Goal: Information Seeking & Learning: Check status

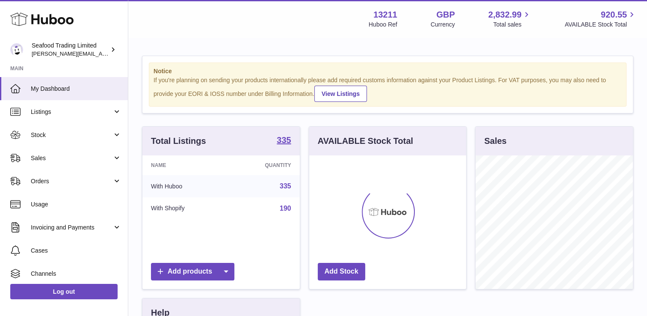
scroll to position [133, 157]
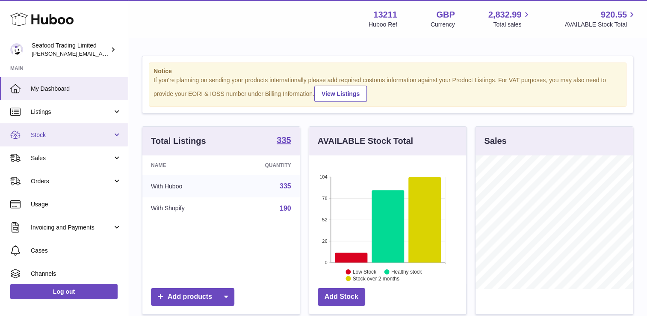
click at [58, 131] on span "Stock" at bounding box center [72, 135] width 82 height 8
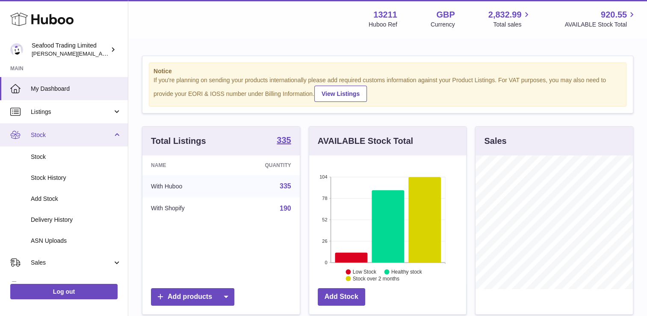
click at [94, 136] on span "Stock" at bounding box center [72, 135] width 82 height 8
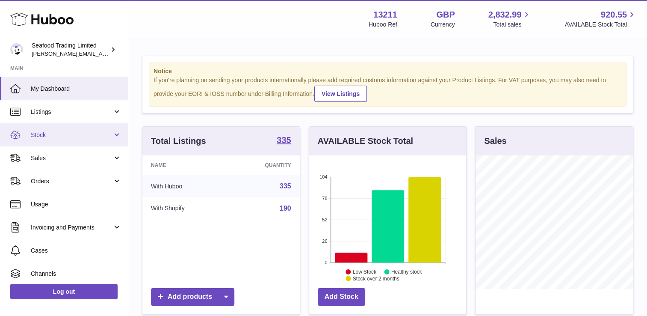
click at [94, 136] on span "Stock" at bounding box center [72, 135] width 82 height 8
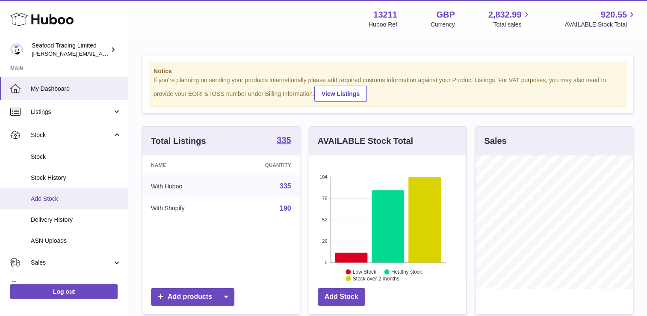
click at [48, 198] on span "Add Stock" at bounding box center [76, 199] width 91 height 8
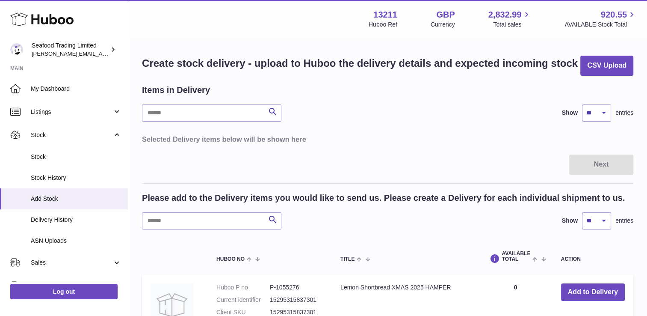
click at [163, 207] on div "Please add to the Delivery items you would like to send us. Please create a Del…" at bounding box center [388, 210] width 492 height 37
click at [166, 220] on input "text" at bounding box center [211, 220] width 139 height 17
click at [52, 216] on span "Delivery History" at bounding box center [76, 220] width 91 height 8
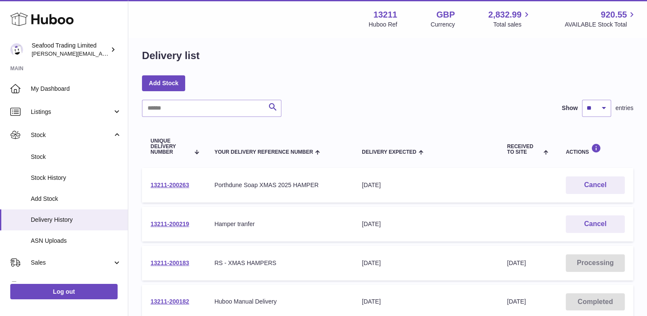
scroll to position [86, 0]
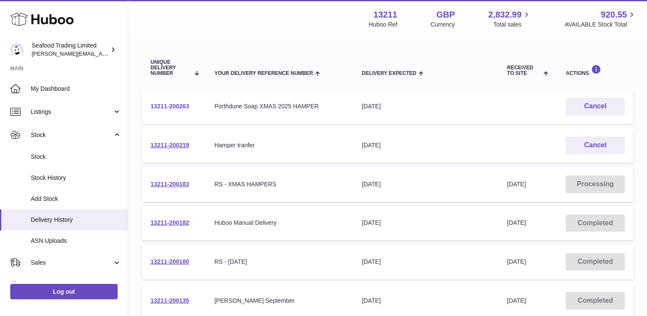
click at [182, 105] on link "13211-200263" at bounding box center [170, 106] width 39 height 7
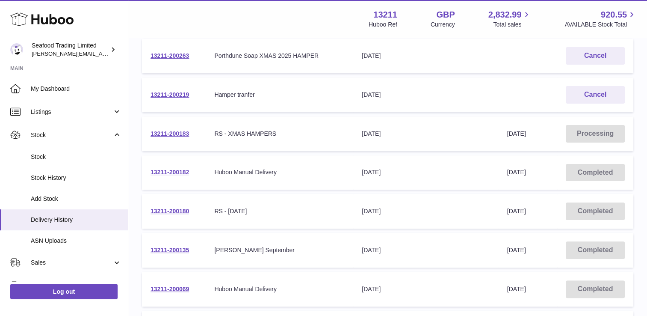
scroll to position [171, 0]
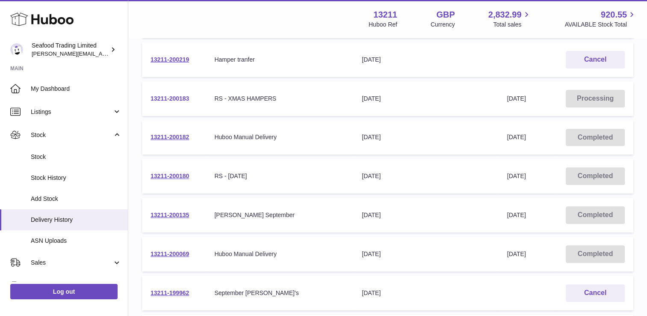
click at [184, 98] on link "13211-200183" at bounding box center [170, 98] width 39 height 7
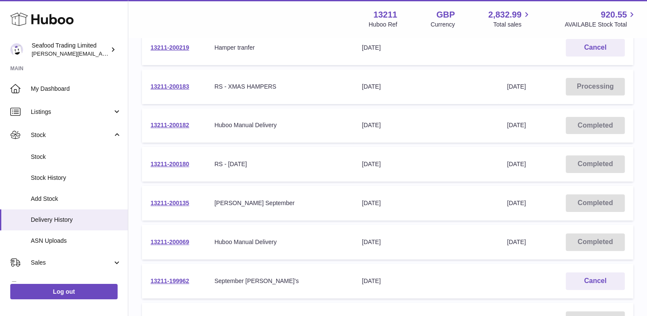
scroll to position [214, 0]
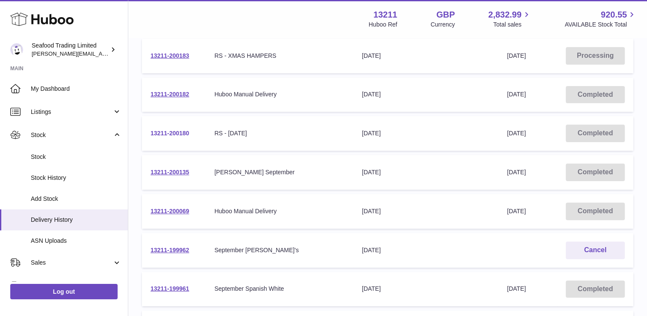
click at [173, 130] on link "13211-200180" at bounding box center [170, 133] width 39 height 7
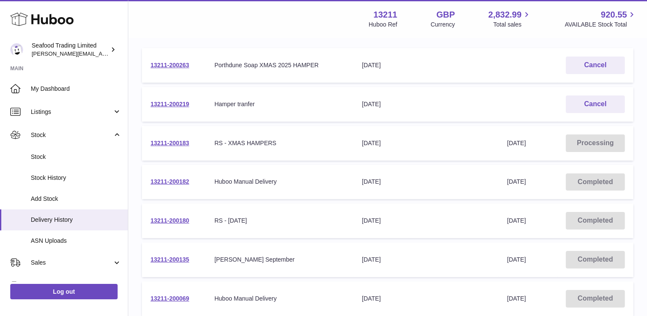
scroll to position [171, 0]
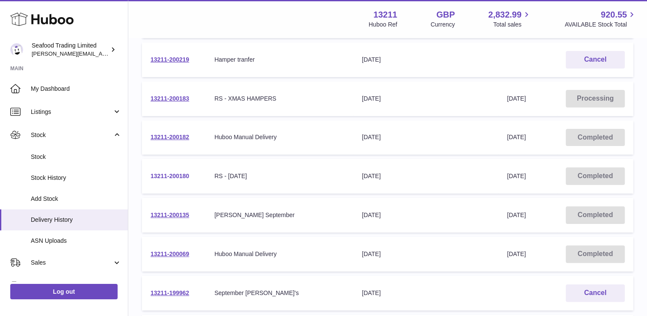
click at [178, 173] on link "13211-200180" at bounding box center [170, 175] width 39 height 7
click at [179, 98] on link "13211-200183" at bounding box center [170, 98] width 39 height 7
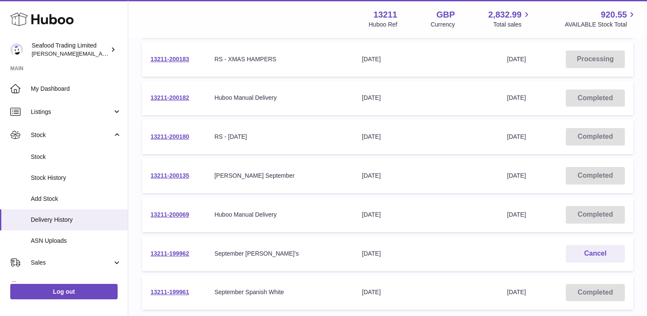
scroll to position [257, 0]
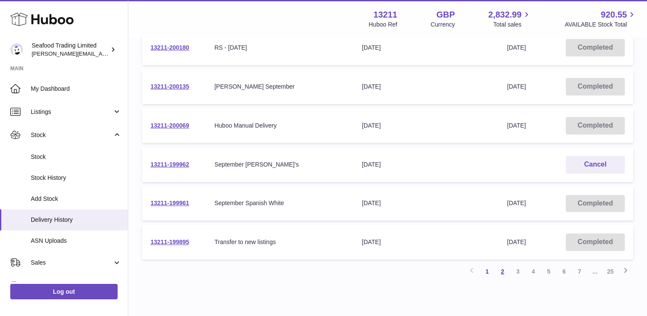
click at [505, 268] on link "2" at bounding box center [502, 271] width 15 height 15
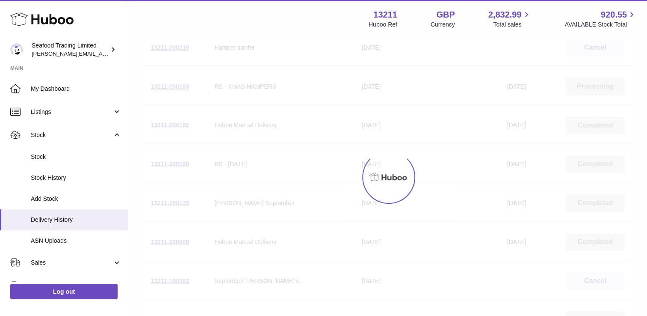
scroll to position [39, 0]
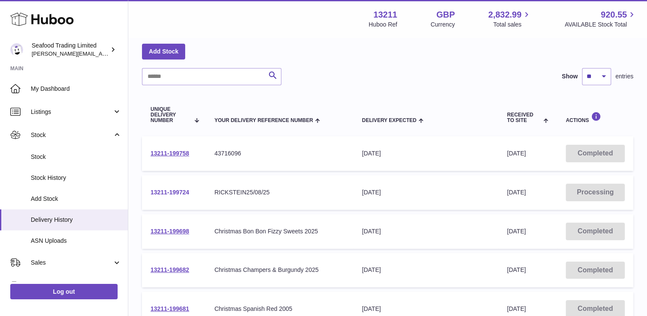
click at [182, 189] on link "13211-199724" at bounding box center [170, 192] width 39 height 7
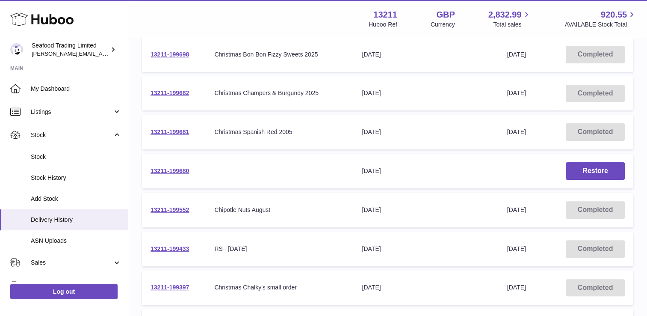
scroll to position [167, 0]
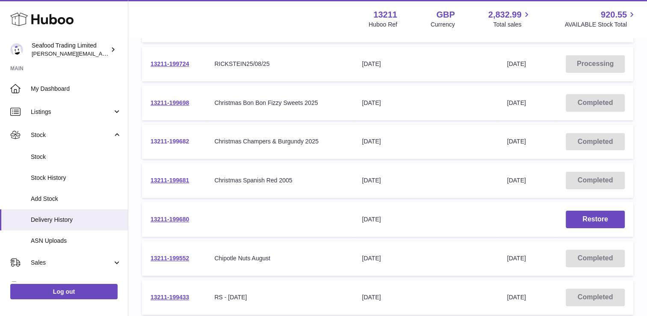
click at [185, 141] on link "13211-199682" at bounding box center [170, 141] width 39 height 7
click at [174, 216] on link "13211-199680" at bounding box center [170, 219] width 39 height 7
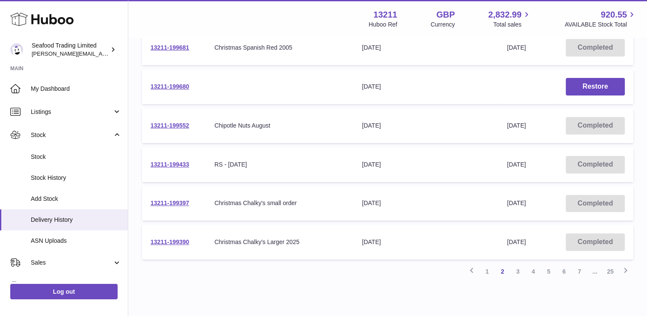
scroll to position [334, 0]
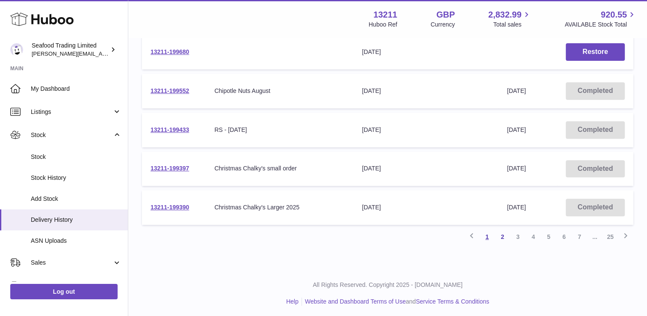
click at [487, 235] on link "1" at bounding box center [487, 236] width 15 height 15
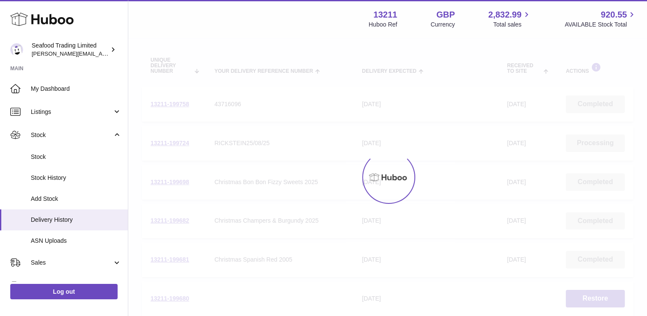
scroll to position [39, 0]
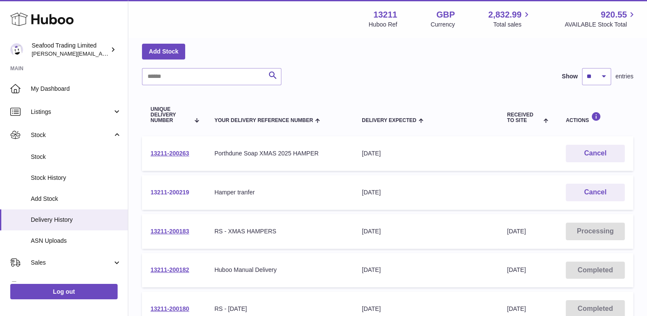
click at [167, 189] on link "13211-200219" at bounding box center [170, 192] width 39 height 7
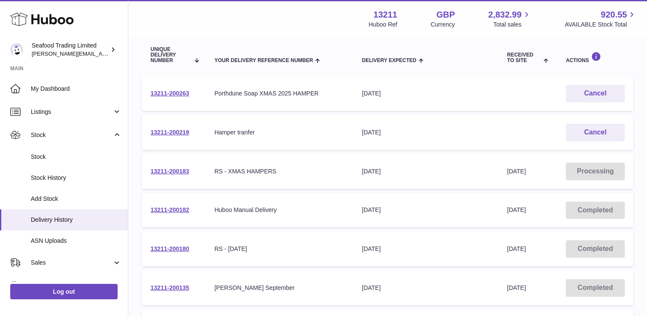
scroll to position [124, 0]
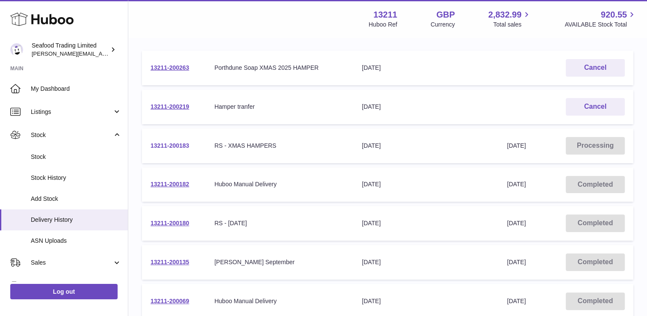
click at [169, 144] on link "13211-200183" at bounding box center [170, 145] width 39 height 7
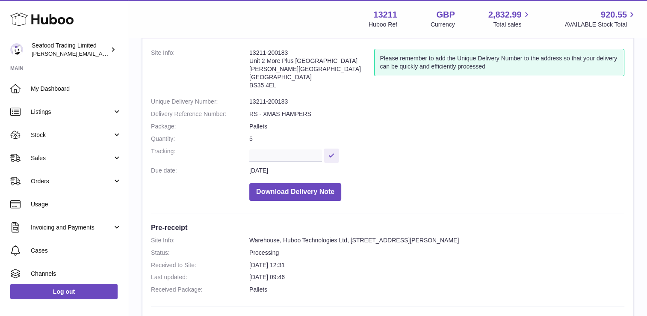
scroll to position [39, 0]
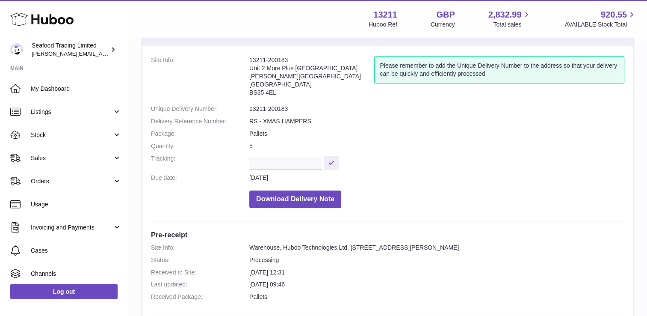
drag, startPoint x: 480, startPoint y: 127, endPoint x: 484, endPoint y: 127, distance: 4.3
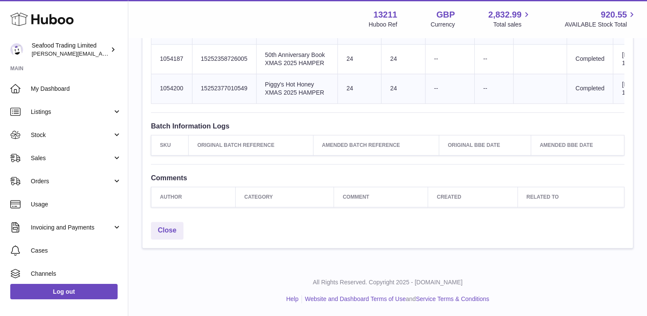
scroll to position [1362, 0]
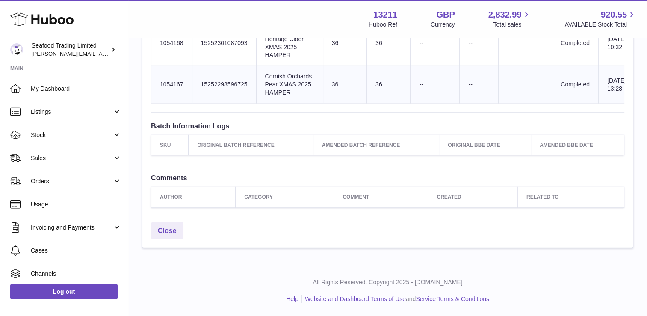
scroll to position [2676, 0]
drag, startPoint x: 360, startPoint y: 53, endPoint x: 334, endPoint y: 52, distance: 26.1
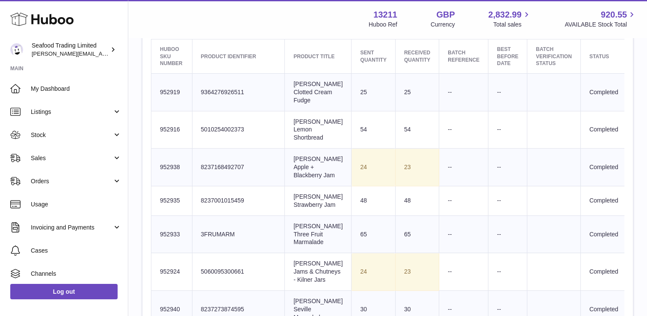
scroll to position [288, 0]
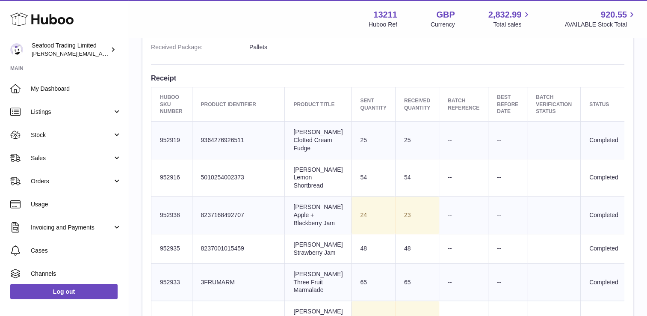
drag, startPoint x: 404, startPoint y: 213, endPoint x: 411, endPoint y: 211, distance: 6.6
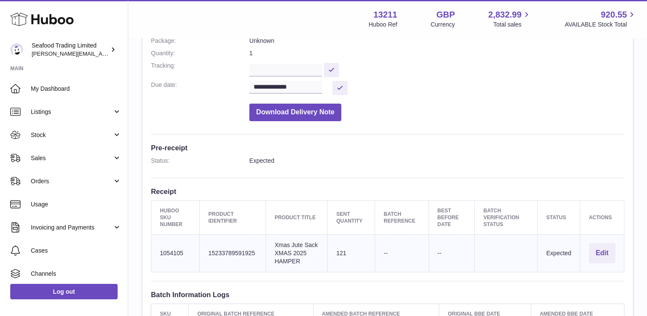
scroll to position [171, 0]
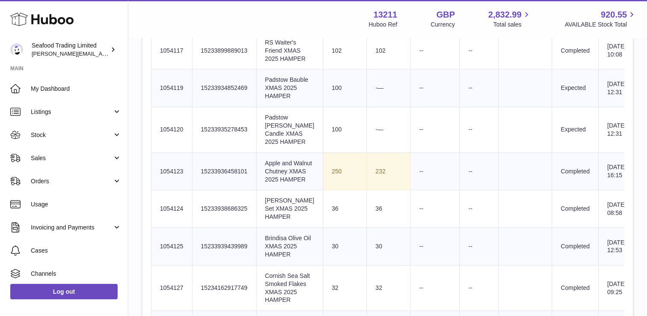
scroll to position [513, 0]
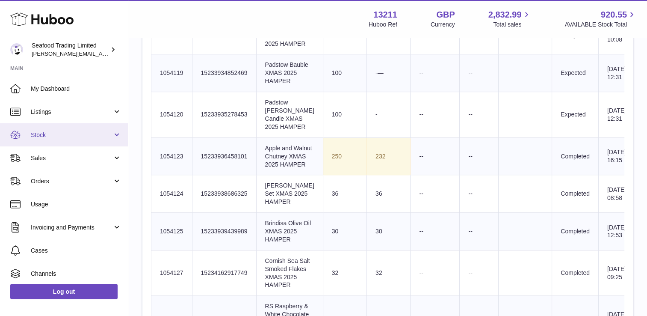
click at [77, 132] on span "Stock" at bounding box center [72, 135] width 82 height 8
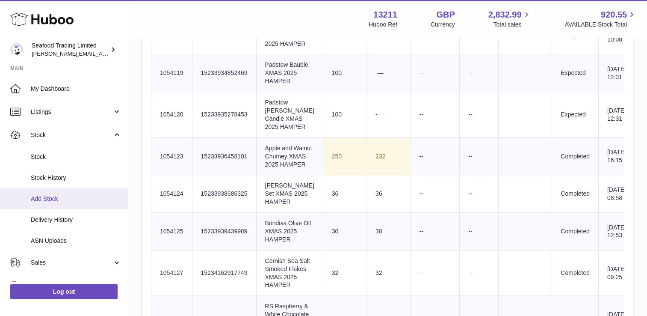
click at [56, 197] on span "Add Stock" at bounding box center [76, 199] width 91 height 8
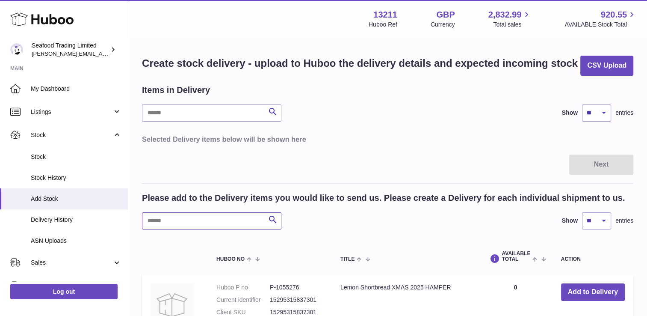
click at [216, 212] on input "text" at bounding box center [211, 220] width 139 height 17
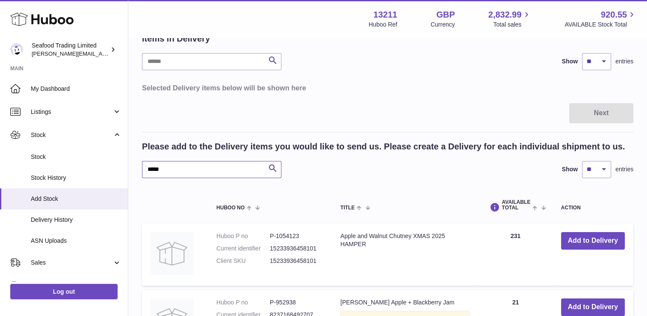
scroll to position [86, 0]
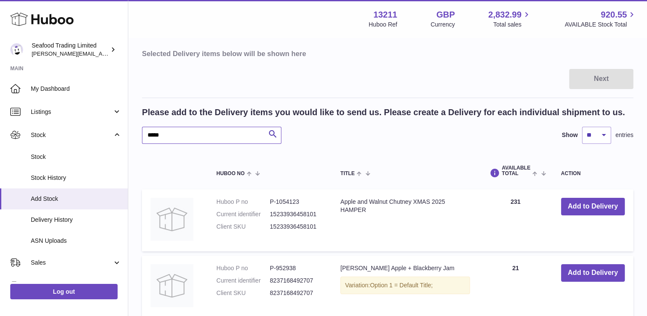
type input "*****"
